Goal: Transaction & Acquisition: Book appointment/travel/reservation

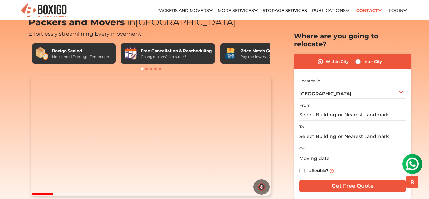
scroll to position [22, 0]
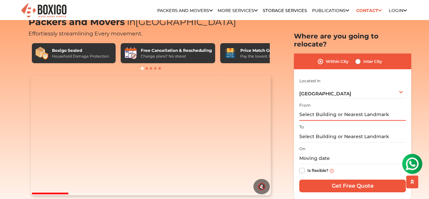
click at [325, 110] on input "text" at bounding box center [352, 115] width 107 height 12
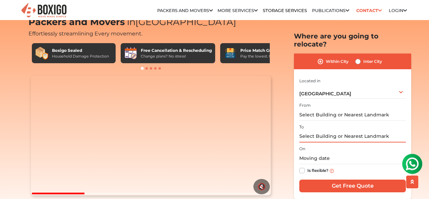
click at [315, 131] on input "text" at bounding box center [352, 137] width 107 height 12
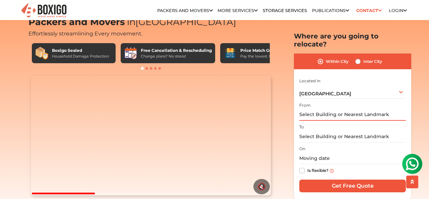
click at [315, 109] on input "text" at bounding box center [352, 115] width 107 height 12
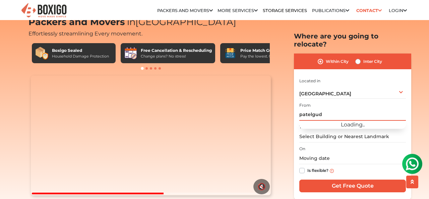
type input "patelguda"
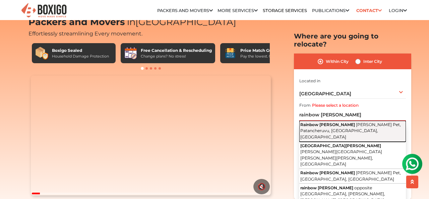
click at [342, 122] on span "[PERSON_NAME] Pet, Patancheruvu, [GEOGRAPHIC_DATA], [GEOGRAPHIC_DATA]" at bounding box center [350, 130] width 101 height 17
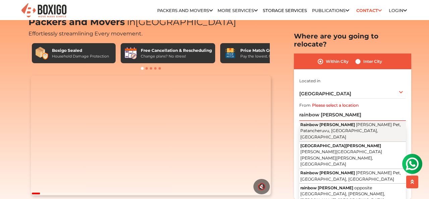
type input "Rainbow [PERSON_NAME], [PERSON_NAME] Pet, Patancheruvu, [GEOGRAPHIC_DATA], [GEO…"
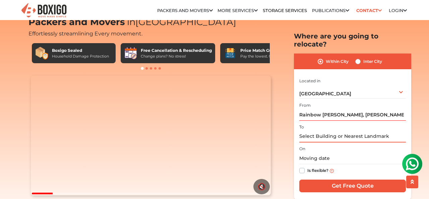
click at [318, 131] on input "text" at bounding box center [352, 137] width 107 height 12
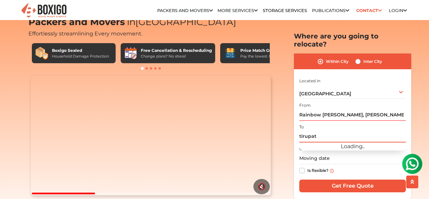
type input "tirupati"
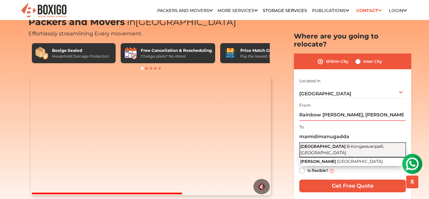
click at [341, 145] on button "Mamidimanu [GEOGRAPHIC_DATA], [GEOGRAPHIC_DATA]" at bounding box center [352, 150] width 107 height 15
type input "[GEOGRAPHIC_DATA], [GEOGRAPHIC_DATA]"
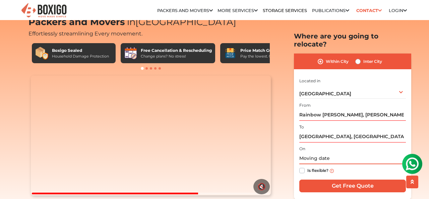
click at [322, 153] on input "text" at bounding box center [352, 159] width 107 height 12
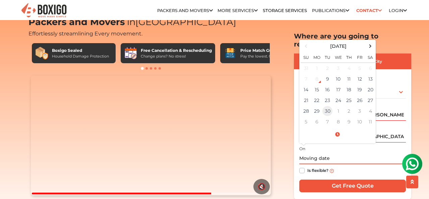
click at [329, 106] on td "30" at bounding box center [327, 111] width 11 height 11
click at [368, 153] on input "[DATE] 12:00 AM" at bounding box center [352, 159] width 107 height 12
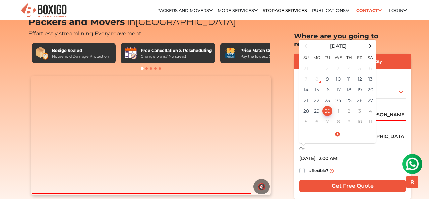
click at [358, 165] on div "Is flexible?" at bounding box center [352, 171] width 107 height 13
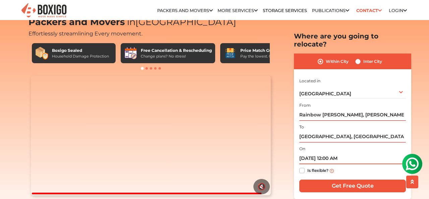
click at [336, 154] on input "[DATE] 12:00 AM" at bounding box center [352, 159] width 107 height 12
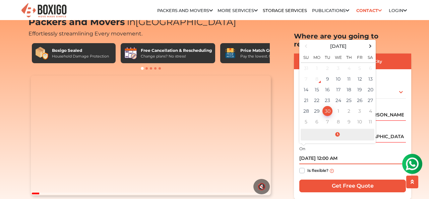
click at [338, 129] on span at bounding box center [338, 135] width 74 height 12
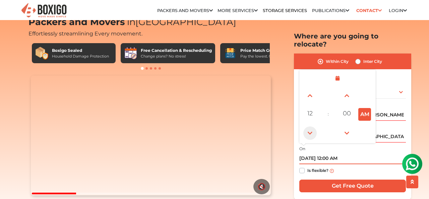
click at [312, 127] on span at bounding box center [309, 133] width 13 height 13
click at [310, 90] on span at bounding box center [309, 95] width 13 height 13
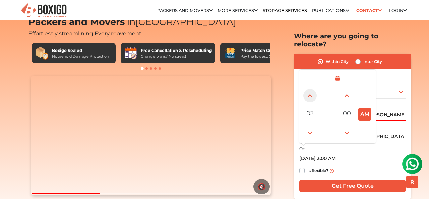
click at [310, 90] on span at bounding box center [309, 95] width 13 height 13
click at [308, 127] on span at bounding box center [309, 133] width 13 height 13
click at [309, 93] on span at bounding box center [309, 95] width 13 height 13
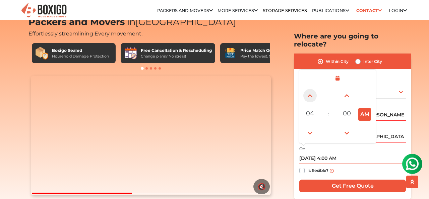
click at [309, 93] on span at bounding box center [309, 95] width 13 height 13
type input "[DATE] 8:00 AM"
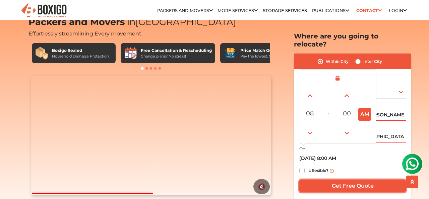
click at [347, 180] on input "Get Free Quote" at bounding box center [352, 186] width 107 height 13
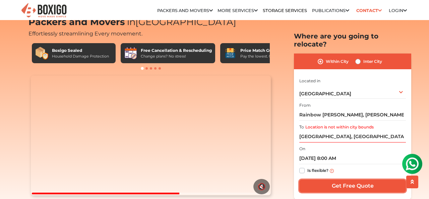
click at [348, 180] on input "Get Free Quote" at bounding box center [352, 186] width 107 height 13
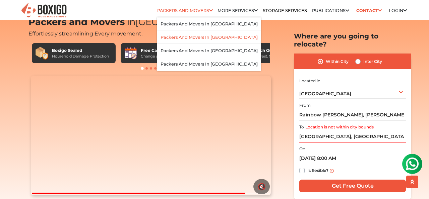
click at [201, 37] on link "Packers and Movers in [GEOGRAPHIC_DATA]" at bounding box center [209, 37] width 97 height 5
